Goal: Navigation & Orientation: Find specific page/section

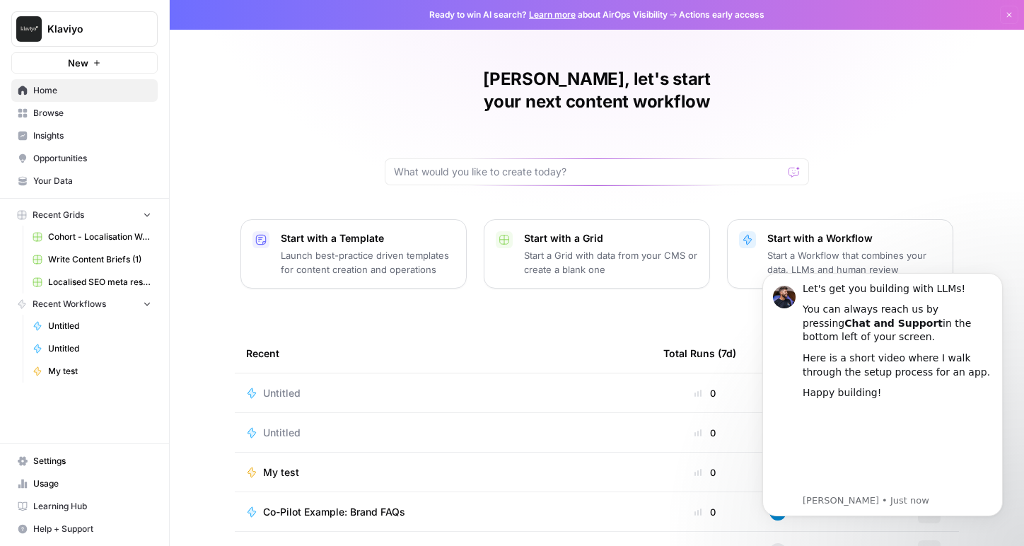
click at [53, 30] on span "Klaviyo" at bounding box center [90, 29] width 86 height 14
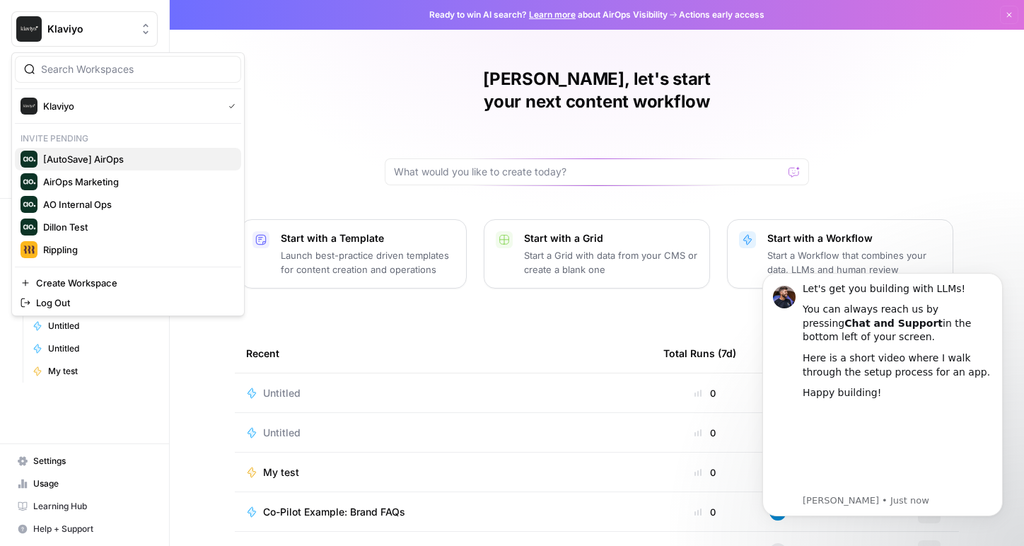
click at [104, 158] on span "[AutoSave] AirOps" at bounding box center [136, 159] width 187 height 14
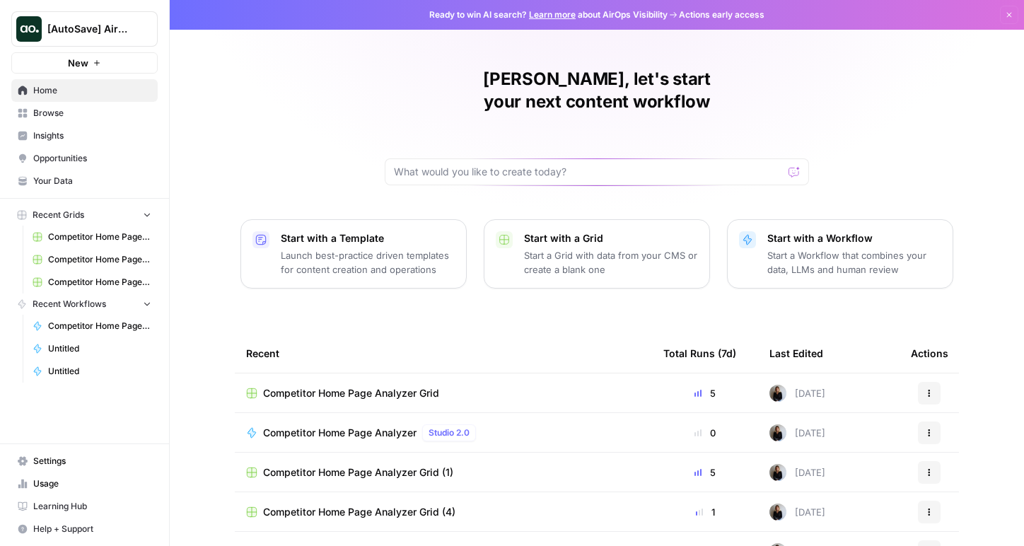
click at [100, 42] on AirOps"] "[AutoSave] AirOps" at bounding box center [84, 28] width 146 height 35
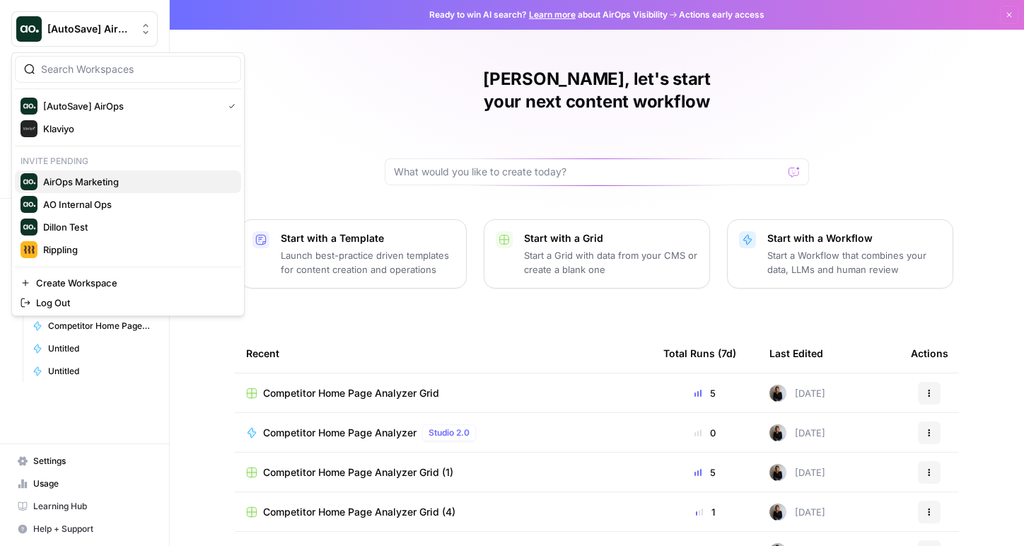
click at [98, 181] on span "AirOps Marketing" at bounding box center [136, 182] width 187 height 14
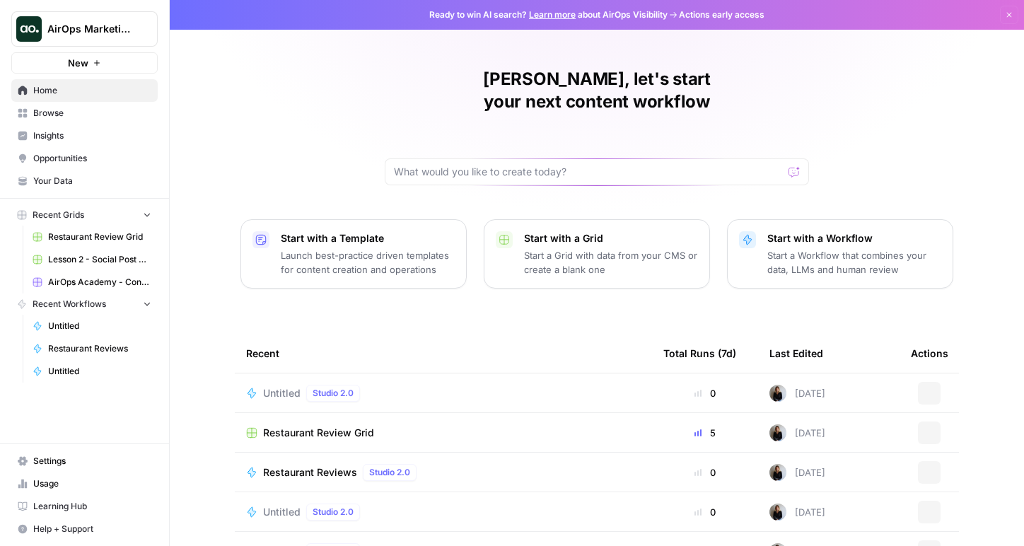
click at [116, 31] on span "AirOps Marketing" at bounding box center [90, 29] width 86 height 14
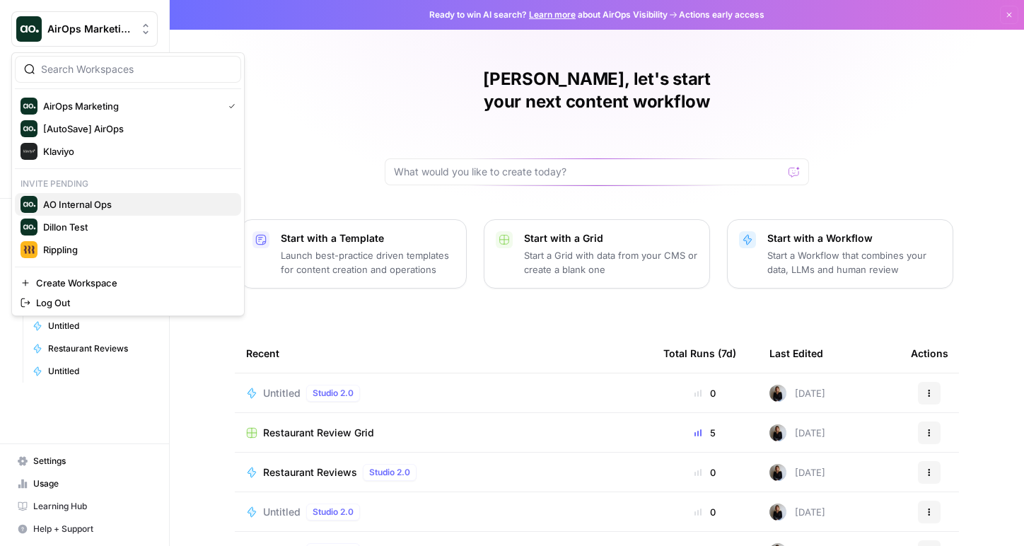
click at [88, 206] on span "AO Internal Ops" at bounding box center [136, 204] width 187 height 14
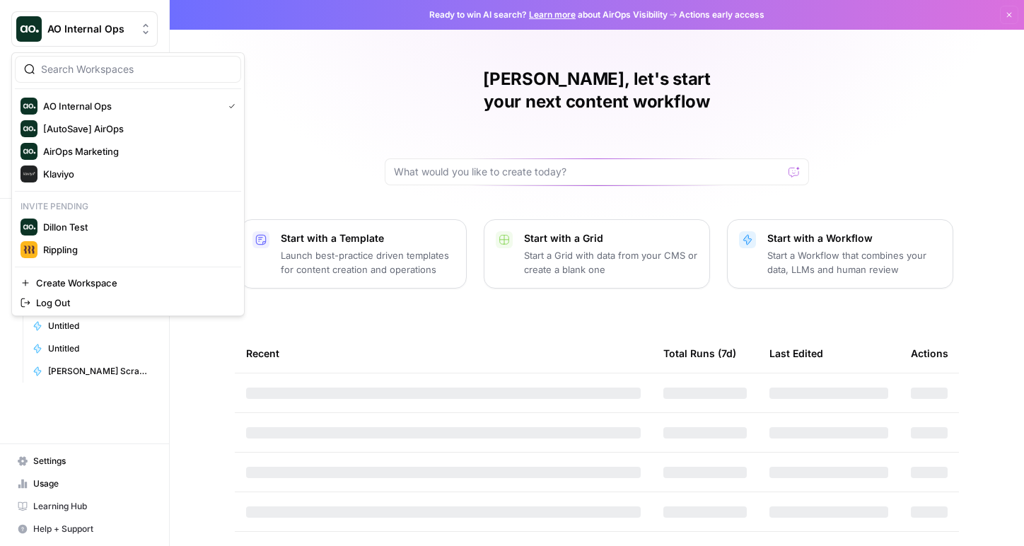
click at [110, 37] on button "AO Internal Ops" at bounding box center [84, 28] width 146 height 35
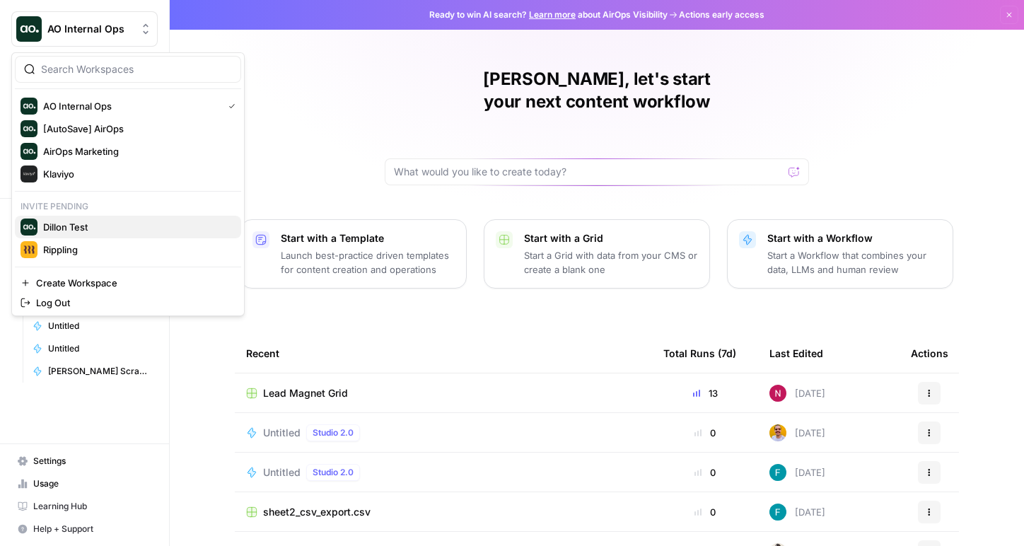
click at [99, 226] on span "Dillon Test" at bounding box center [136, 227] width 187 height 14
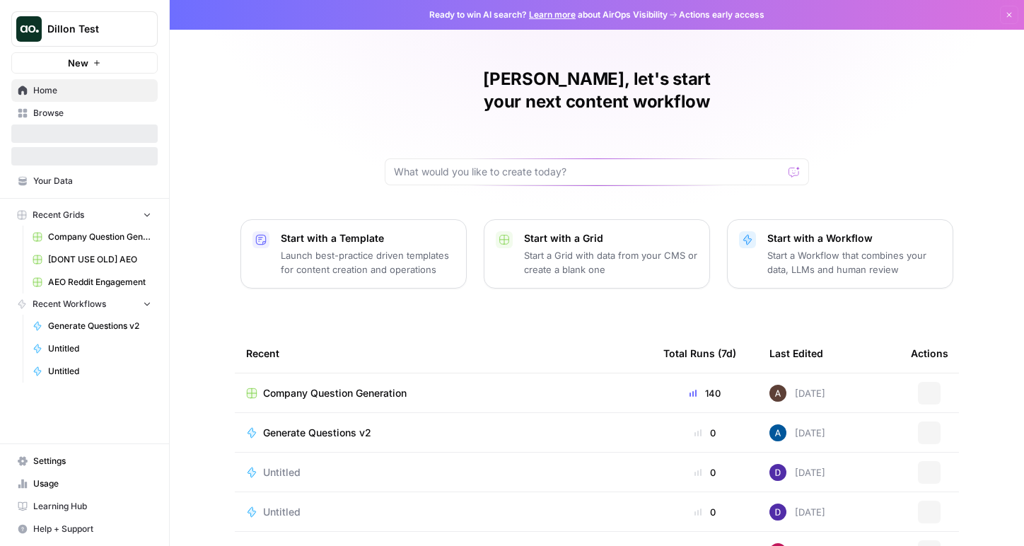
click at [98, 34] on span "Dillon Test" at bounding box center [90, 29] width 86 height 14
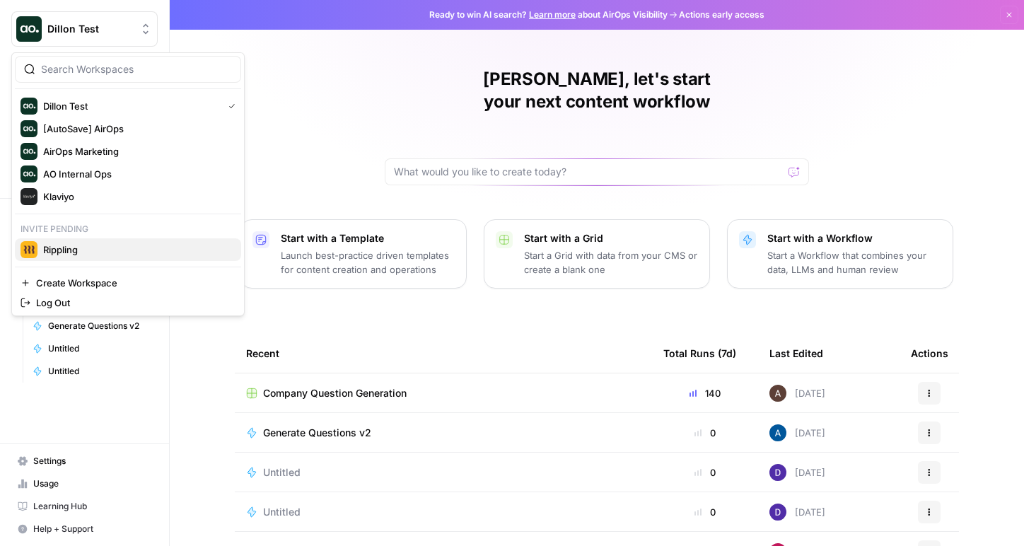
click at [104, 245] on span "Rippling" at bounding box center [136, 249] width 187 height 14
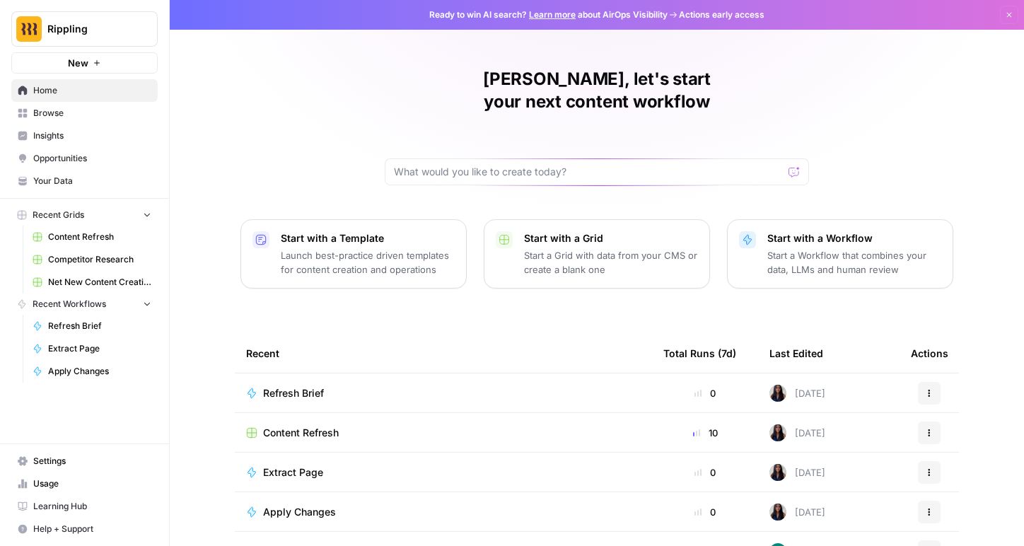
click at [64, 182] on span "Your Data" at bounding box center [92, 181] width 118 height 13
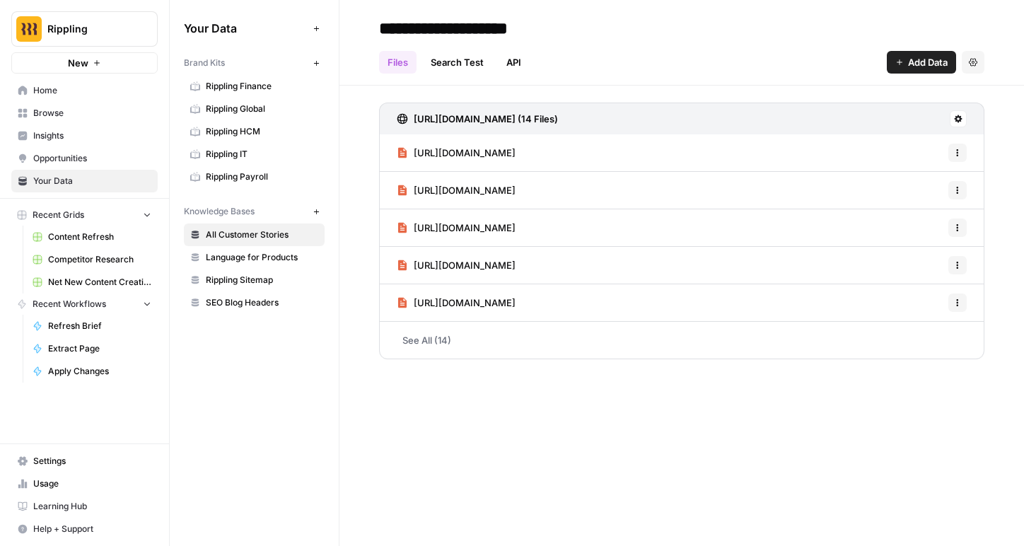
click at [245, 86] on span "Rippling Finance" at bounding box center [262, 86] width 112 height 13
